Goal: Information Seeking & Learning: Learn about a topic

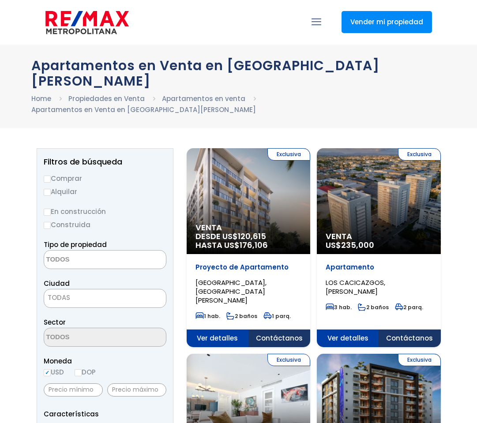
select select
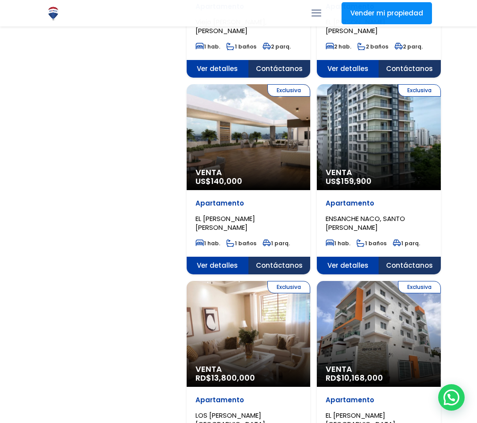
scroll to position [1455, 0]
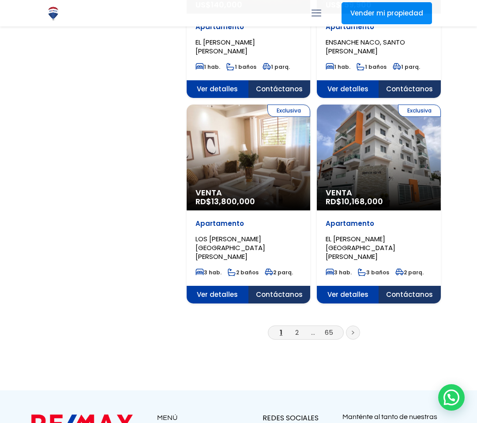
click at [352, 330] on icon at bounding box center [352, 332] width 3 height 4
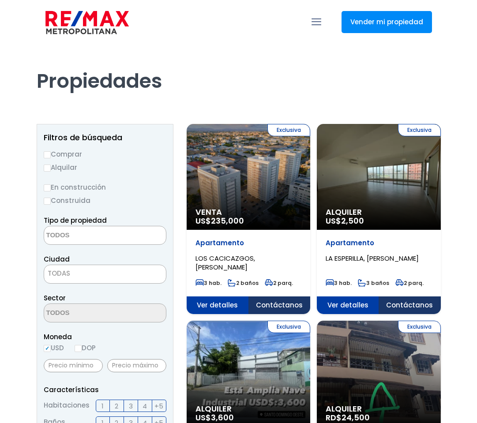
select select
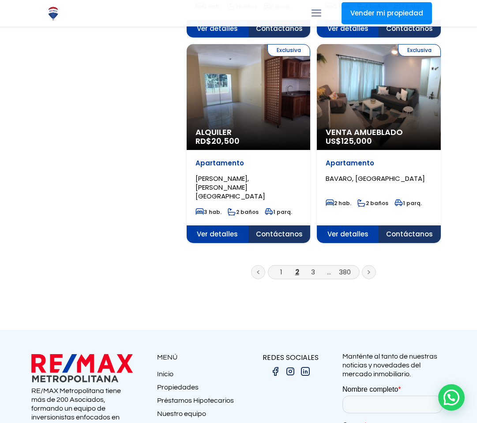
scroll to position [1499, 0]
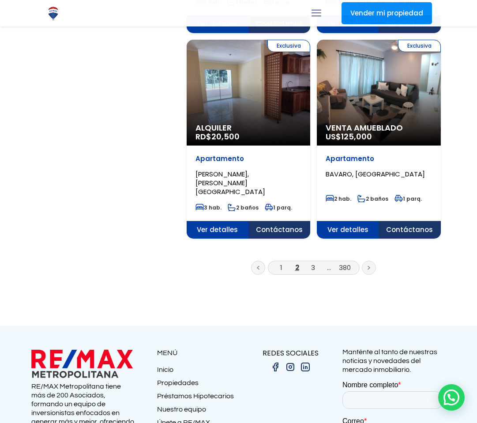
click at [366, 261] on link at bounding box center [369, 268] width 14 height 14
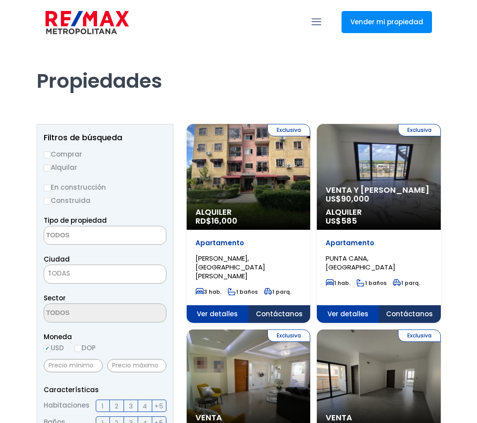
select select
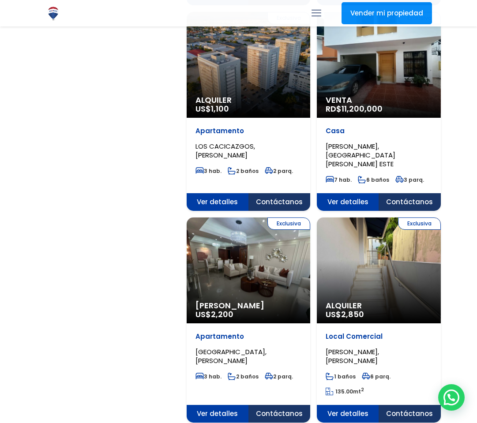
scroll to position [1367, 0]
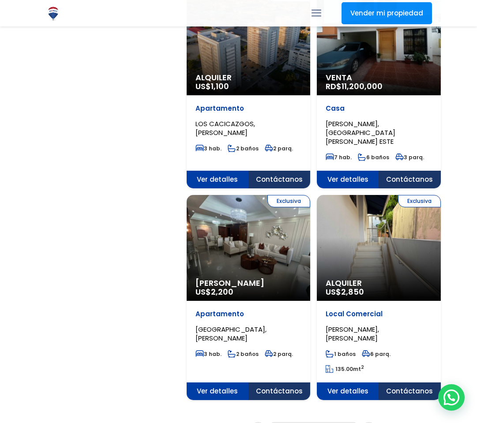
click at [312, 422] on link "4" at bounding box center [312, 428] width 4 height 9
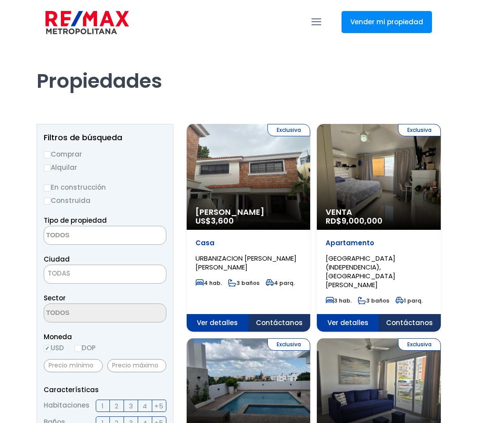
select select
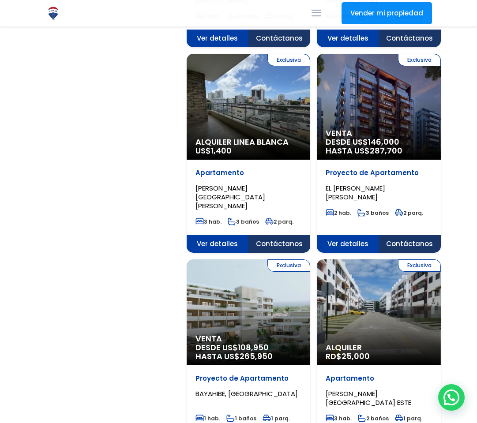
scroll to position [1455, 0]
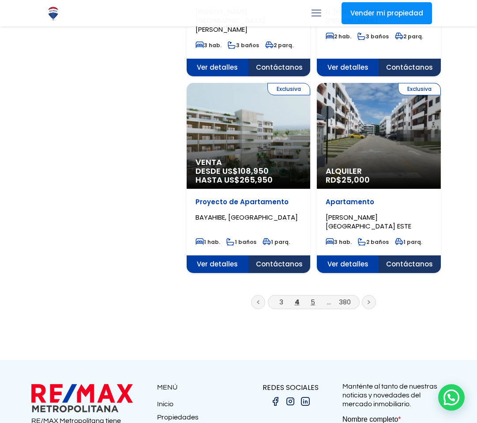
click at [313, 297] on link "5" at bounding box center [312, 301] width 4 height 9
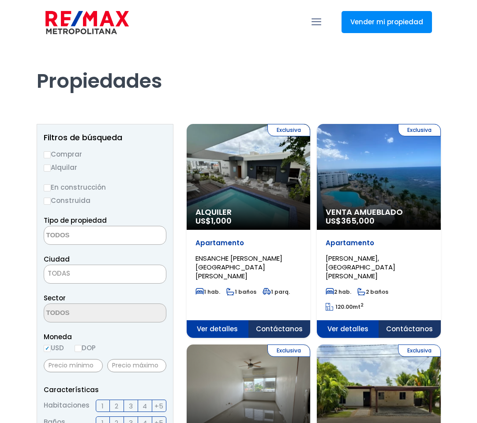
select select
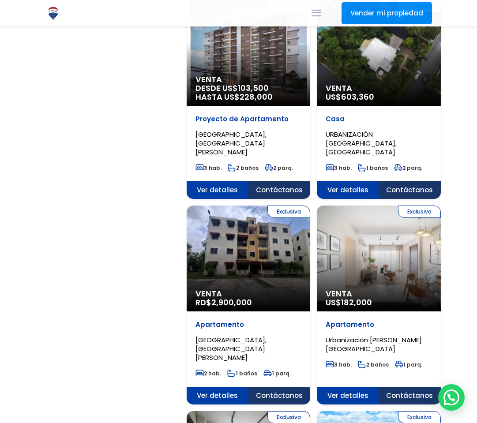
scroll to position [838, 0]
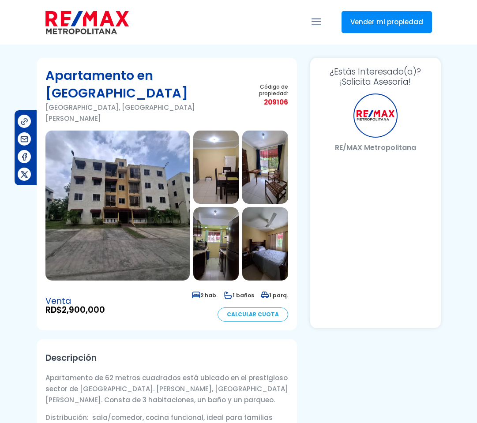
select select "US"
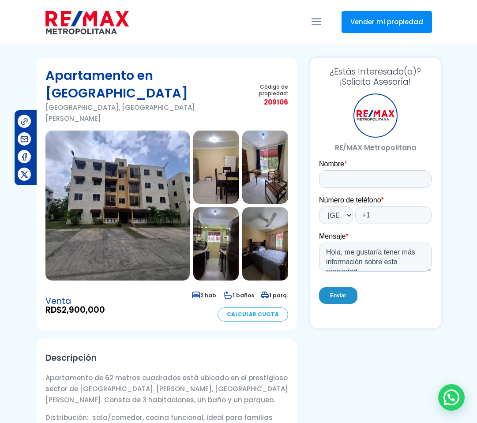
click at [136, 206] on img at bounding box center [117, 205] width 144 height 150
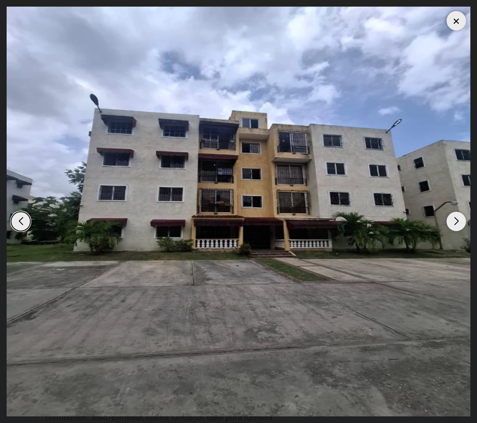
click at [452, 19] on div at bounding box center [455, 20] width 19 height 19
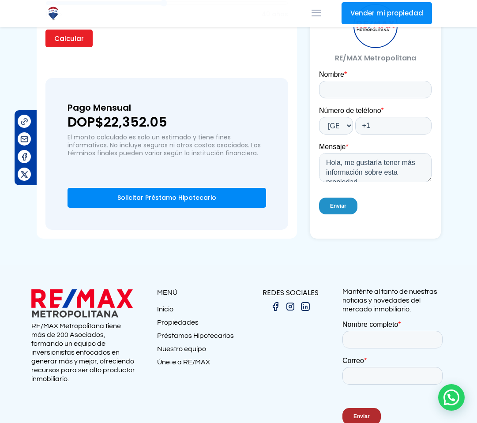
scroll to position [879, 0]
